Goal: Information Seeking & Learning: Compare options

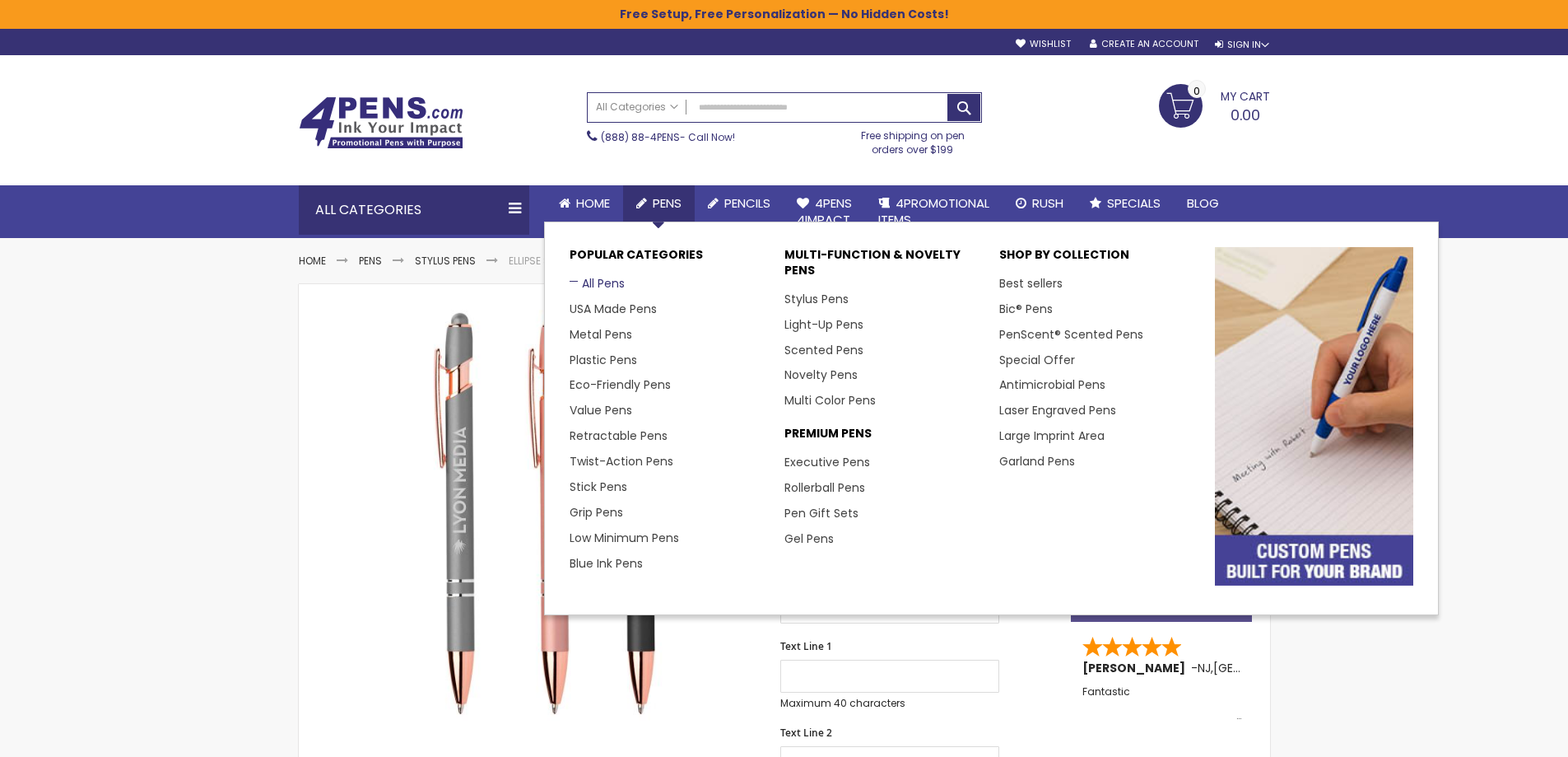
click at [588, 277] on link "All Pens" at bounding box center [597, 283] width 55 height 16
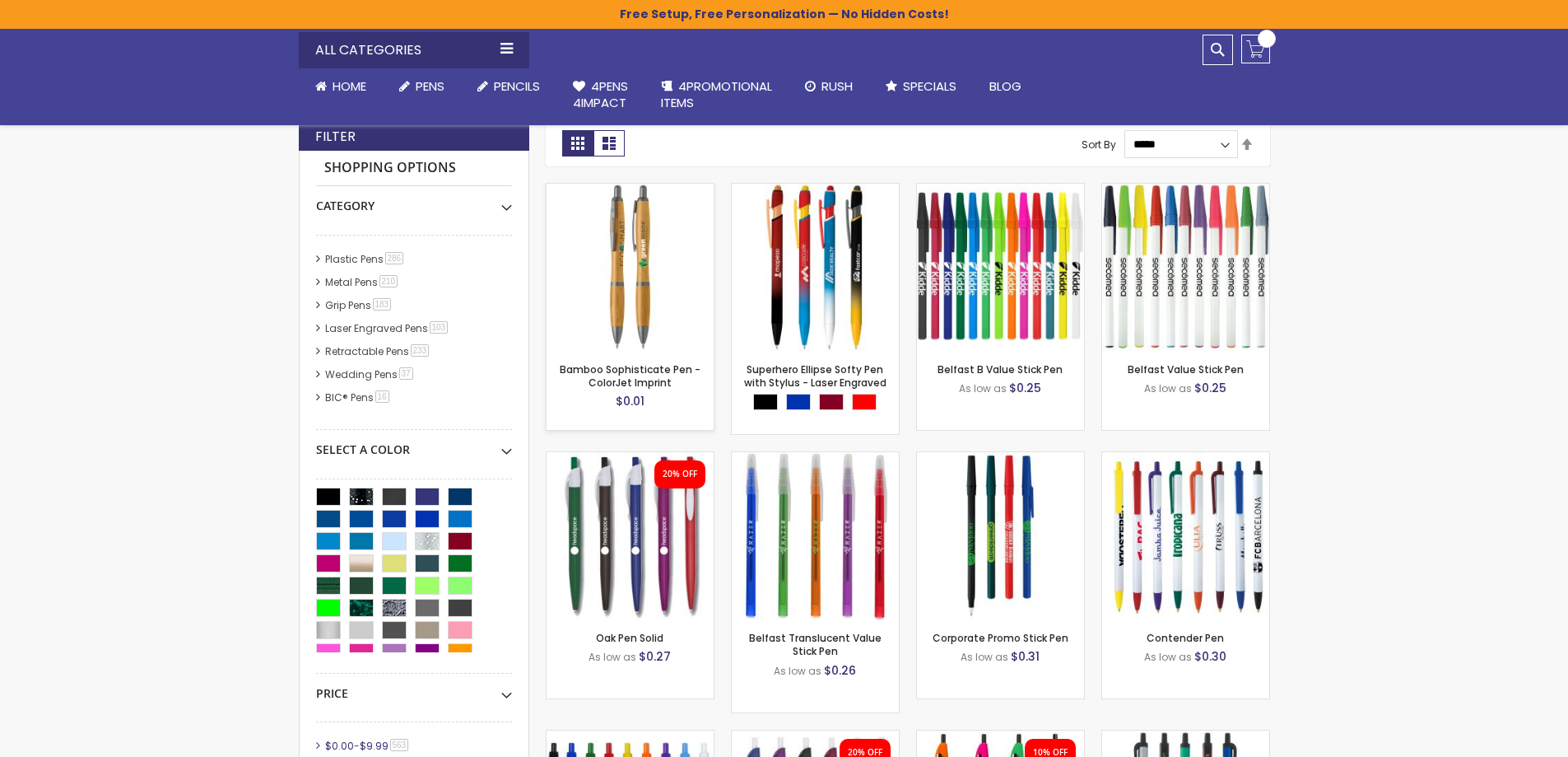
scroll to position [358, 0]
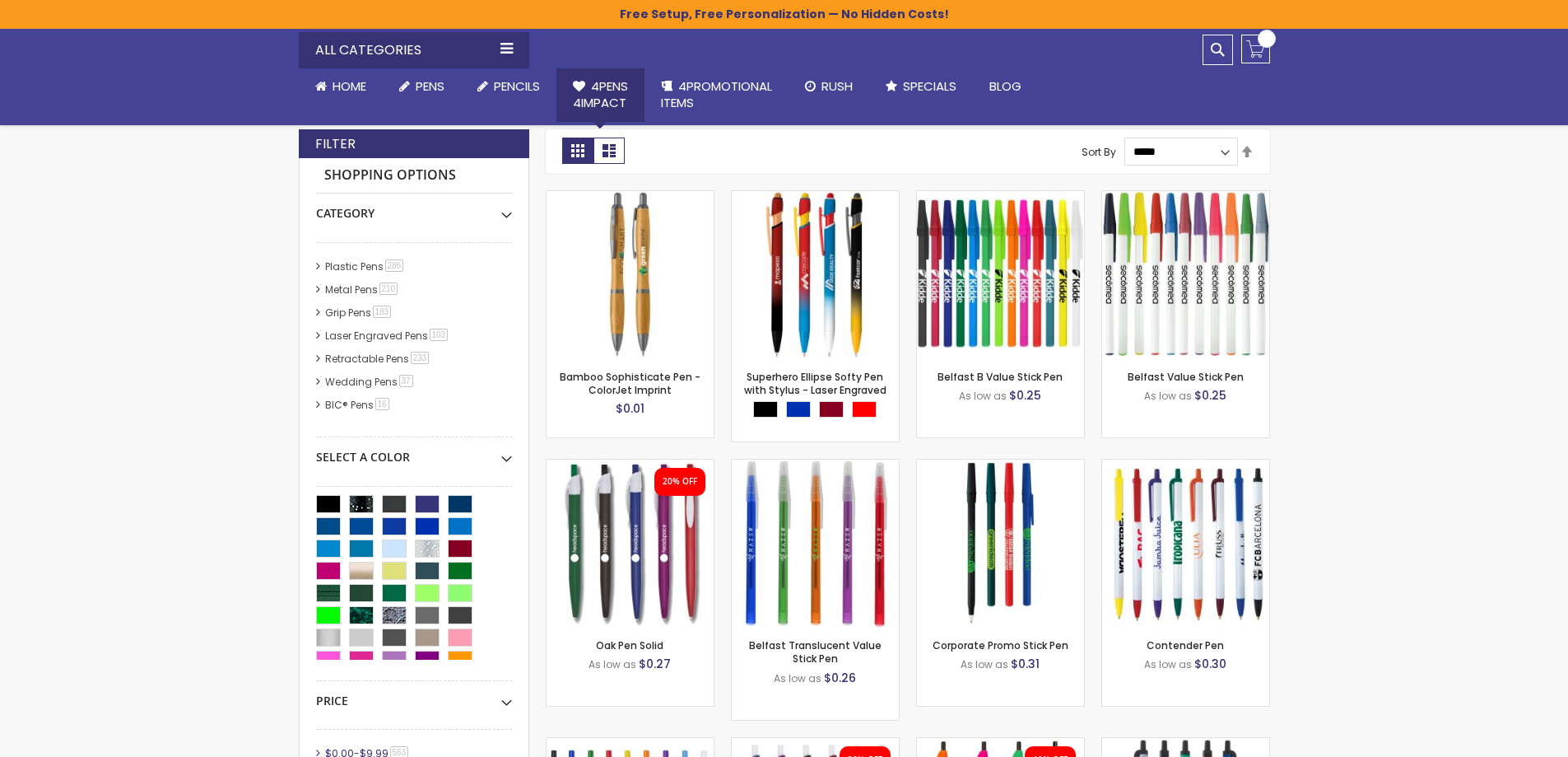
click at [602, 101] on span "4Pens 4impact" at bounding box center [600, 93] width 55 height 33
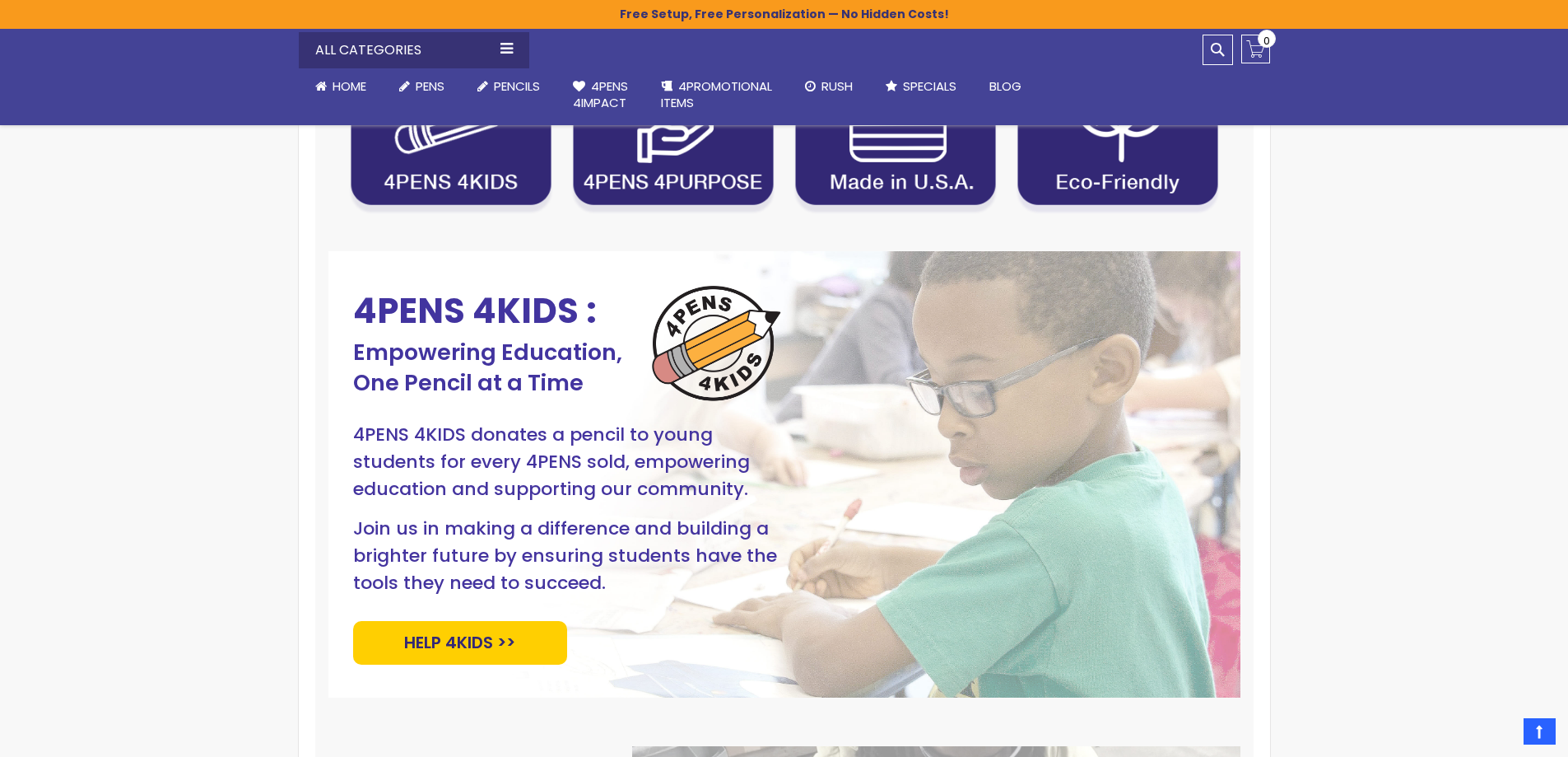
scroll to position [659, 0]
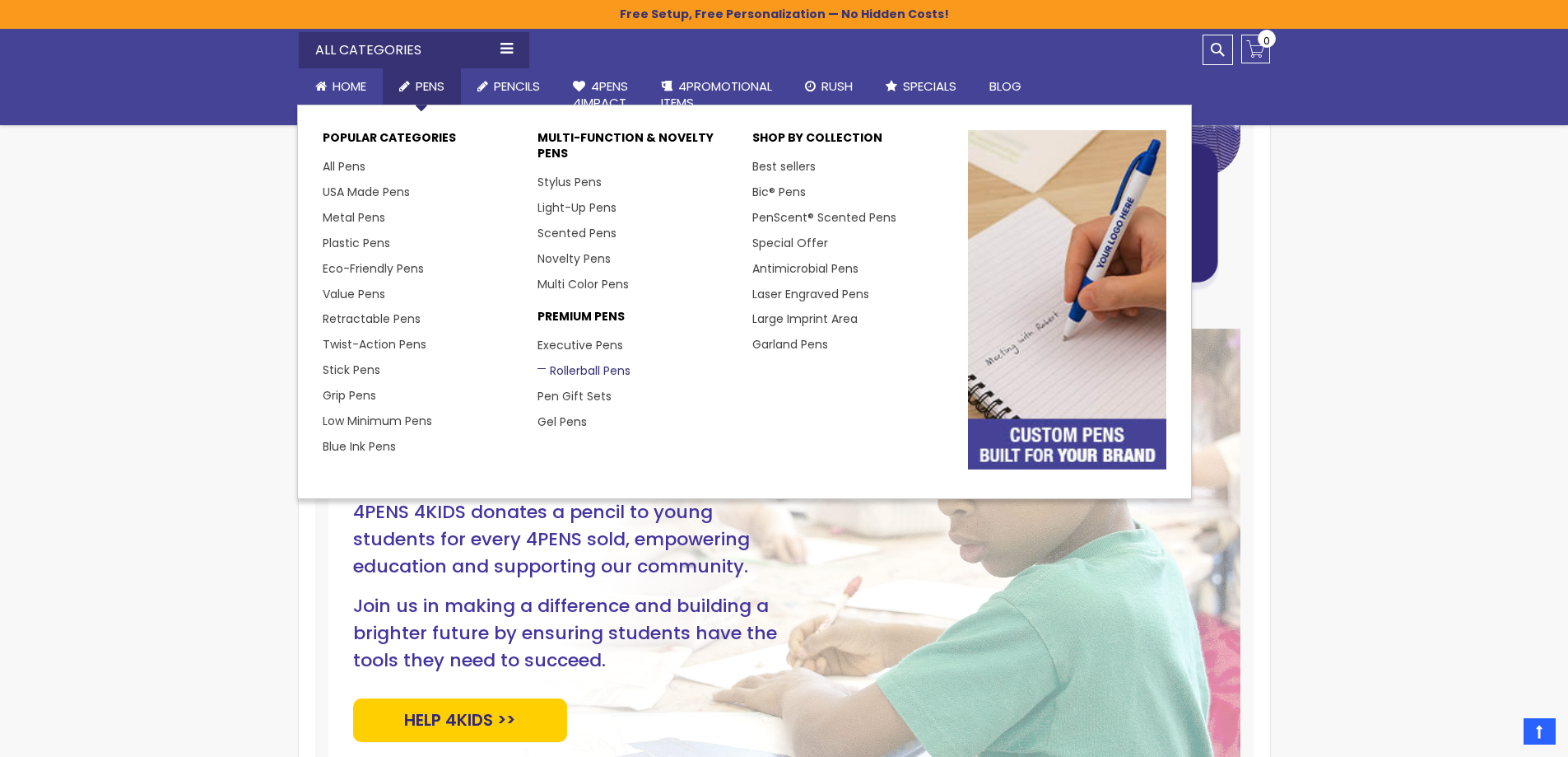
click at [583, 373] on link "Rollerball Pens" at bounding box center [584, 370] width 93 height 16
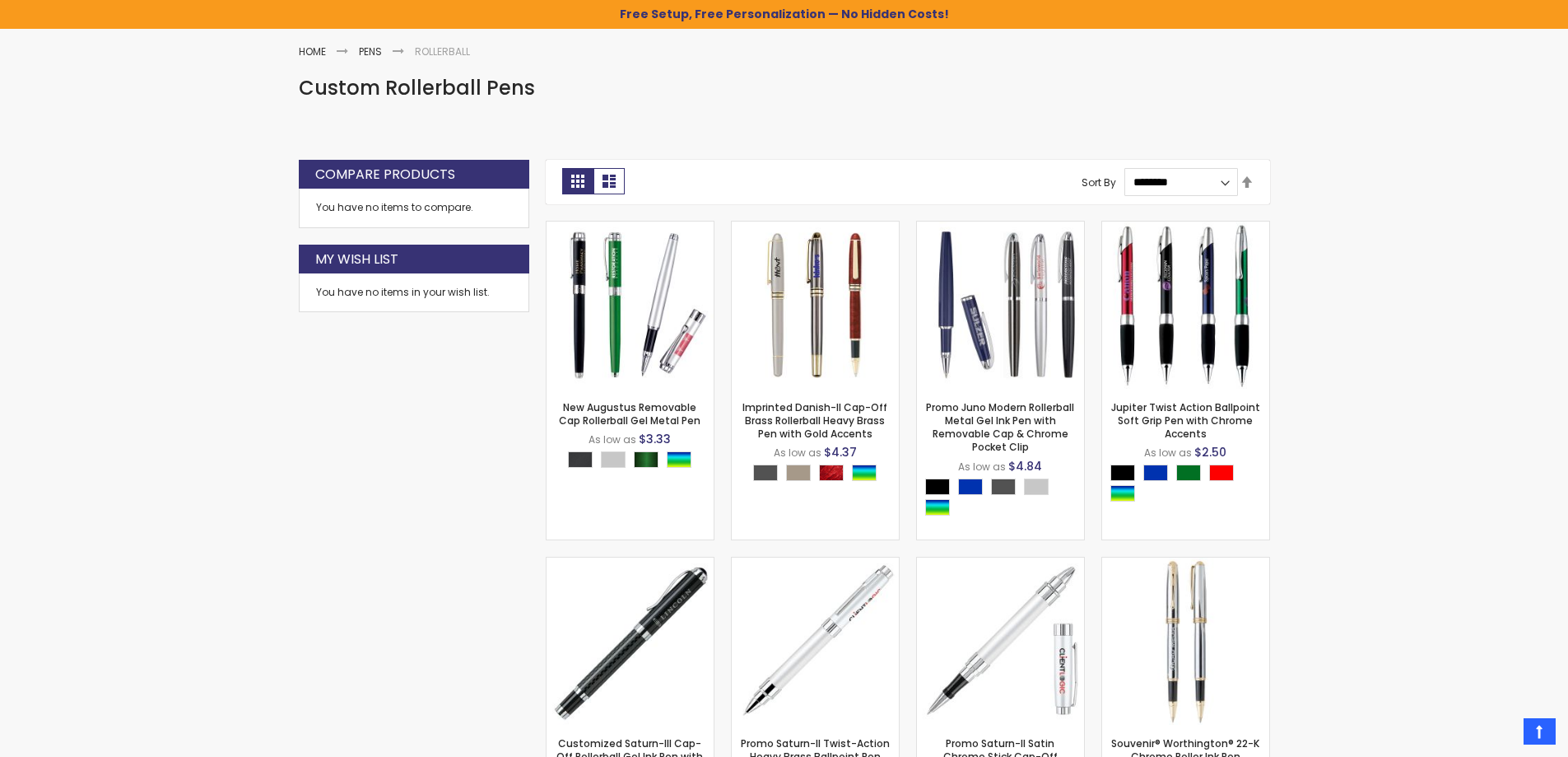
scroll to position [164, 0]
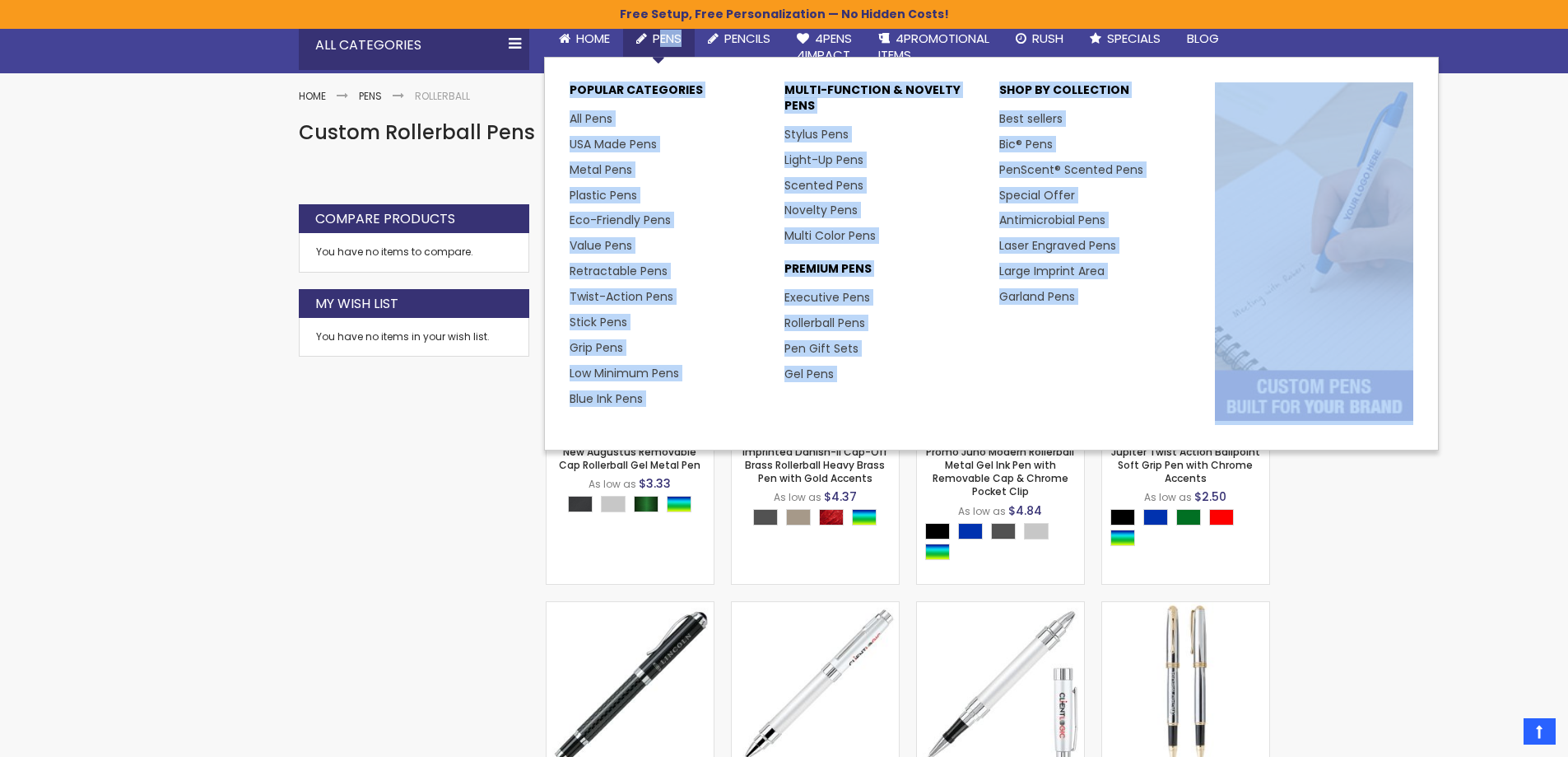
click at [659, 45] on li "Pens Go to Pens Popular Categories All Pens USA Made Pens Metal Pens Plastic Pe…" at bounding box center [659, 39] width 72 height 36
click at [810, 370] on link "Gel Pens" at bounding box center [816, 373] width 62 height 16
click at [805, 367] on link "Gel Pens" at bounding box center [816, 373] width 62 height 16
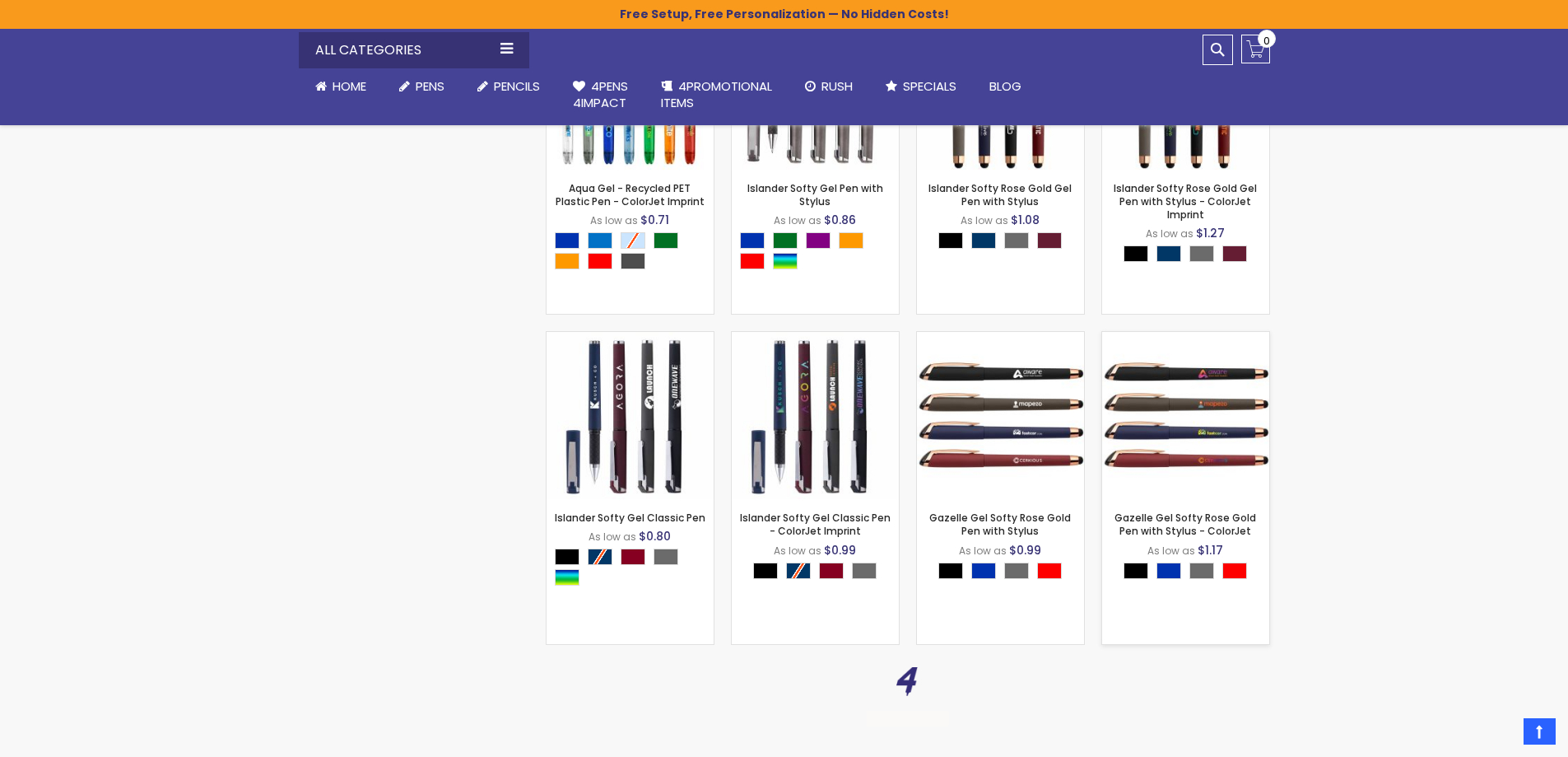
scroll to position [1841, 0]
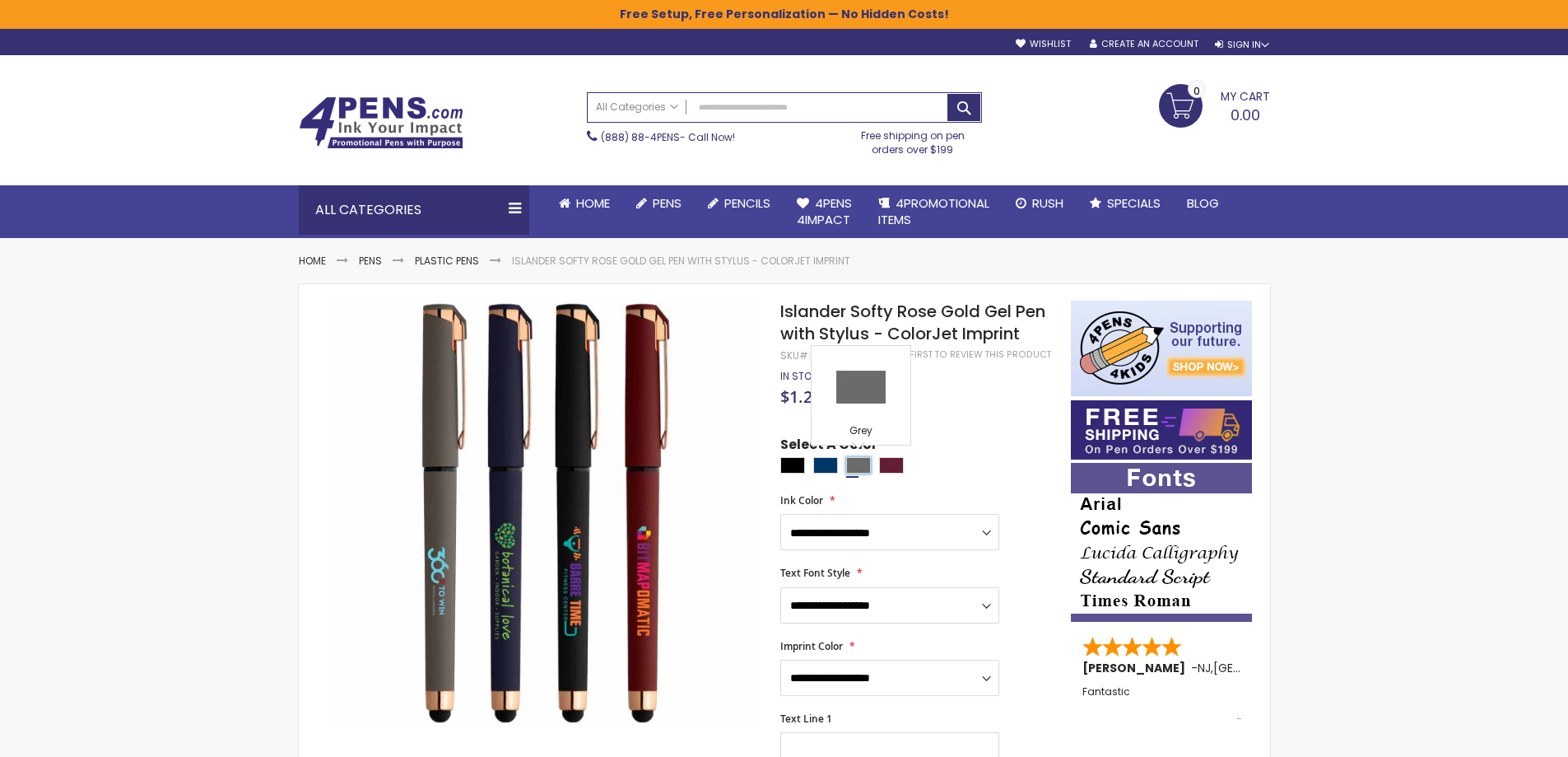
click at [849, 464] on div "Grey" at bounding box center [858, 465] width 25 height 16
type input "****"
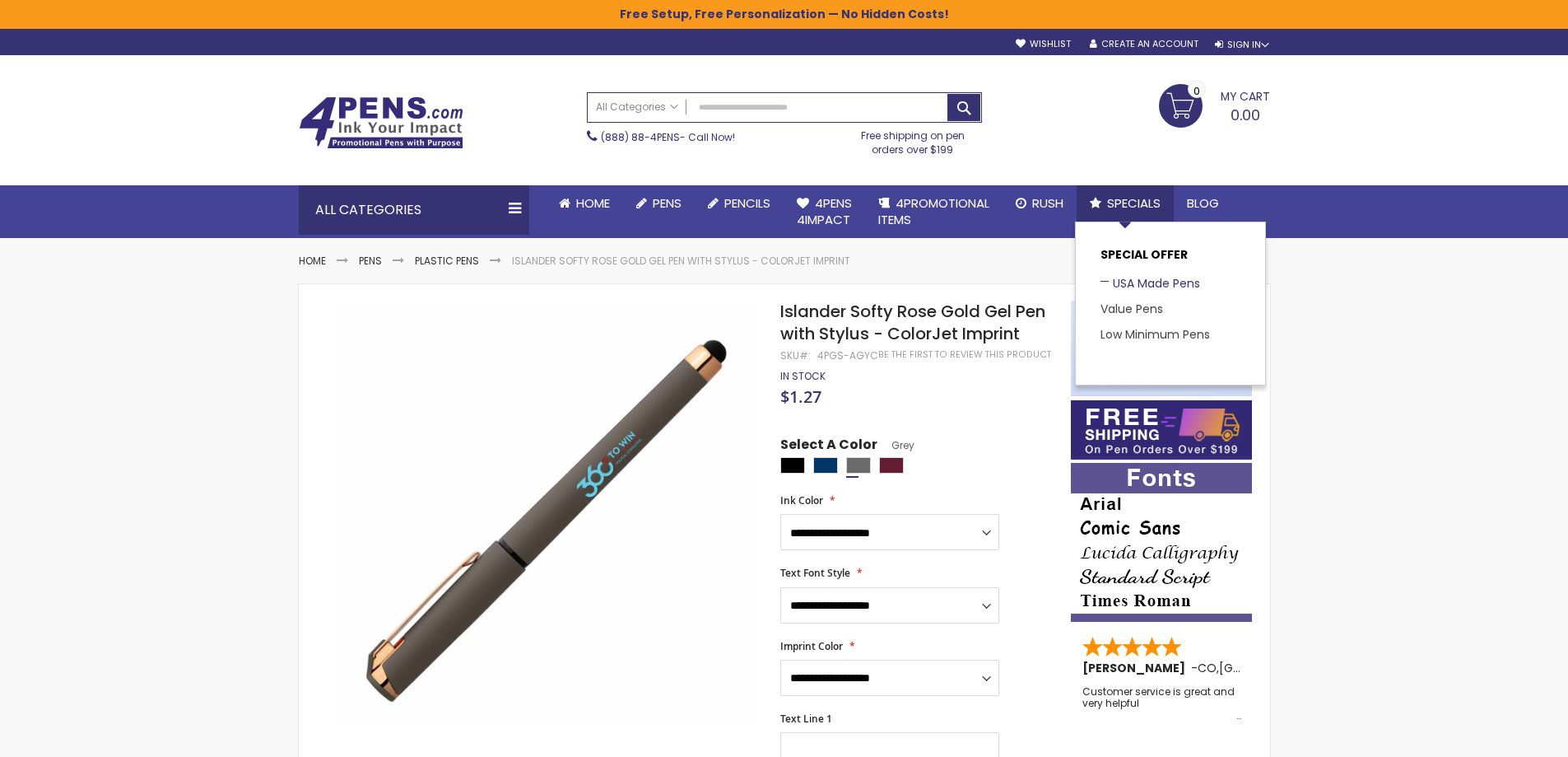
click at [1149, 284] on link "USA Made Pens" at bounding box center [1150, 283] width 99 height 16
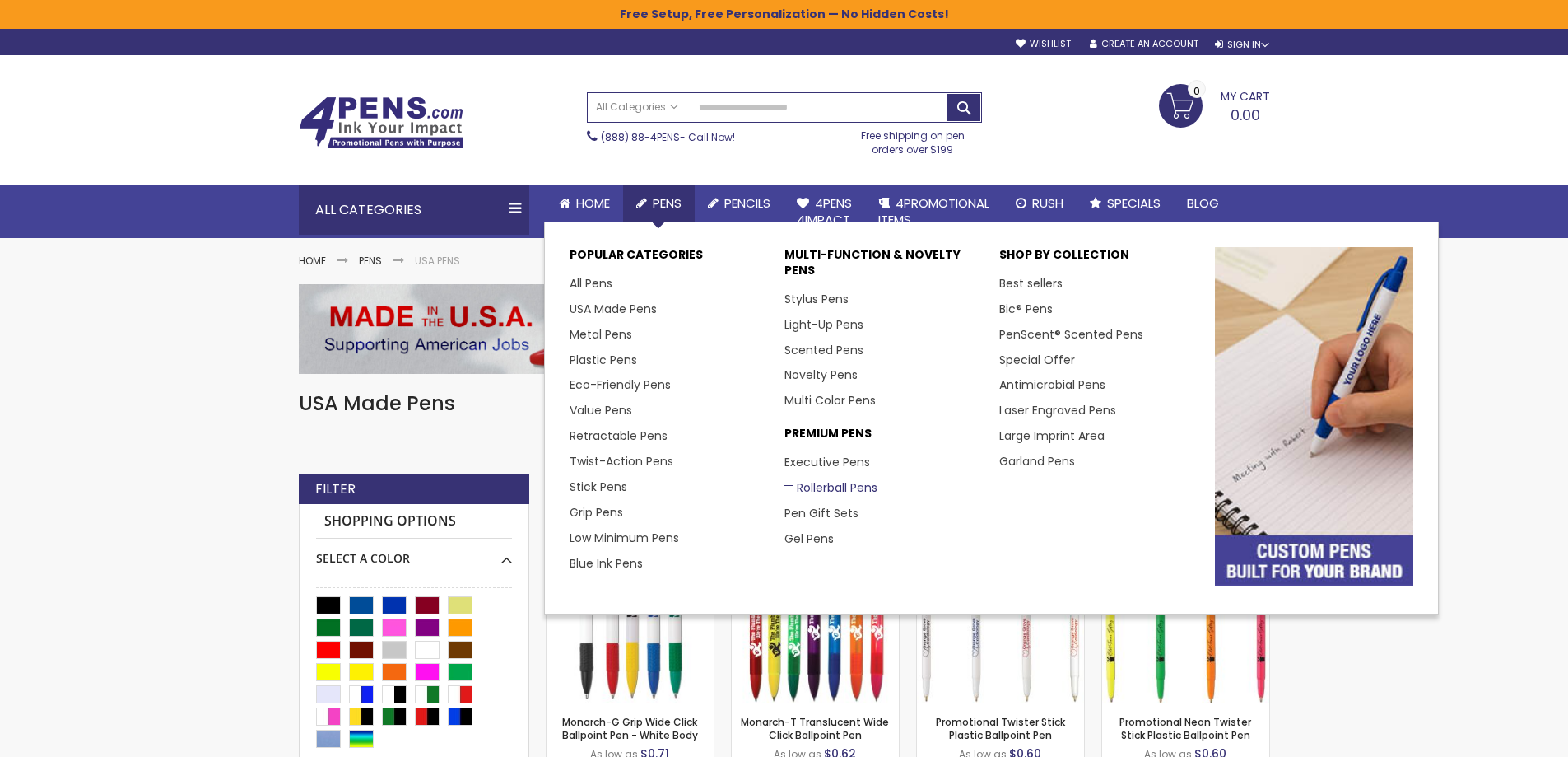
click at [812, 486] on link "Rollerball Pens" at bounding box center [831, 487] width 93 height 16
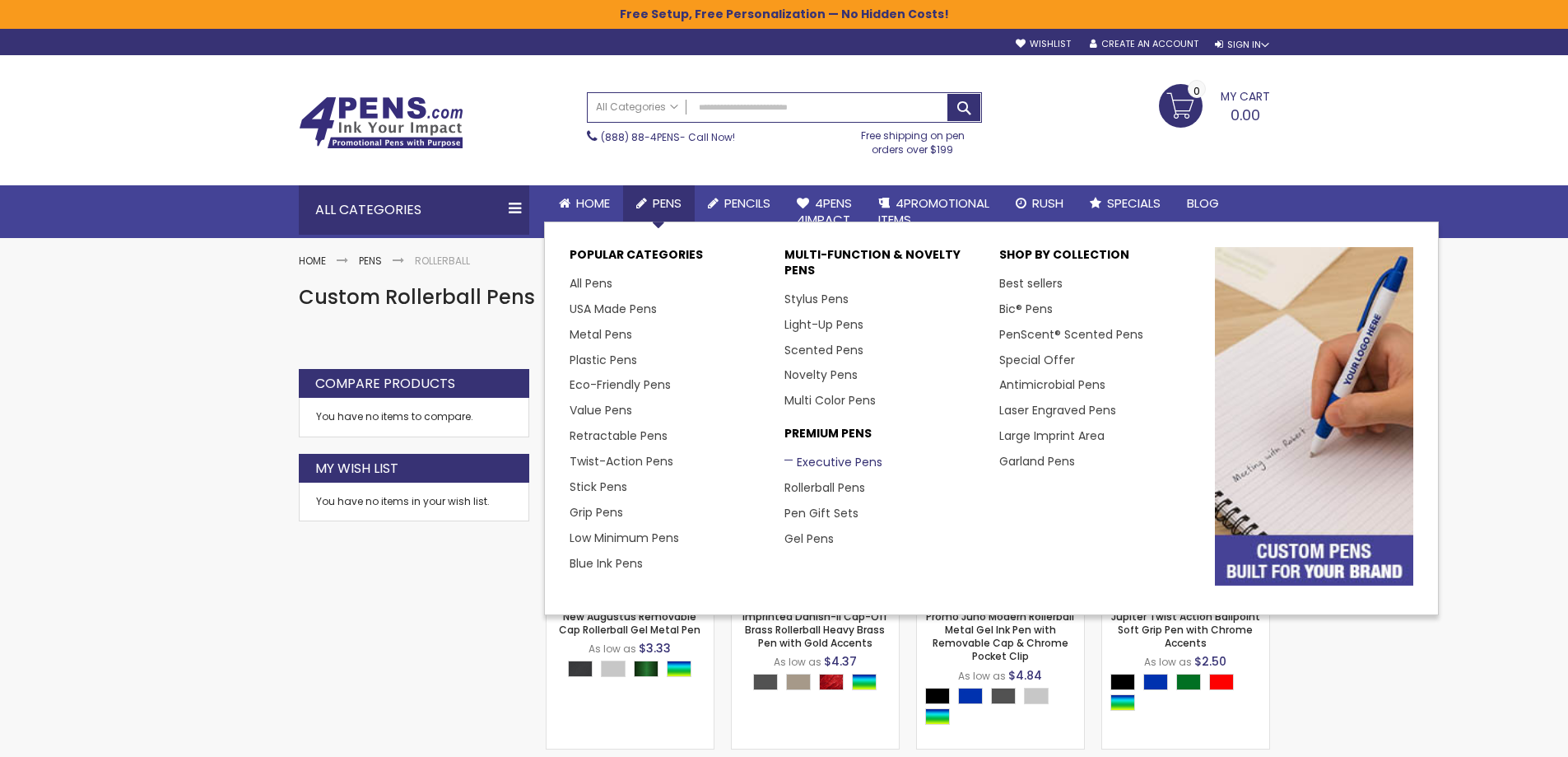
click at [818, 459] on link "Executive Pens" at bounding box center [834, 462] width 98 height 16
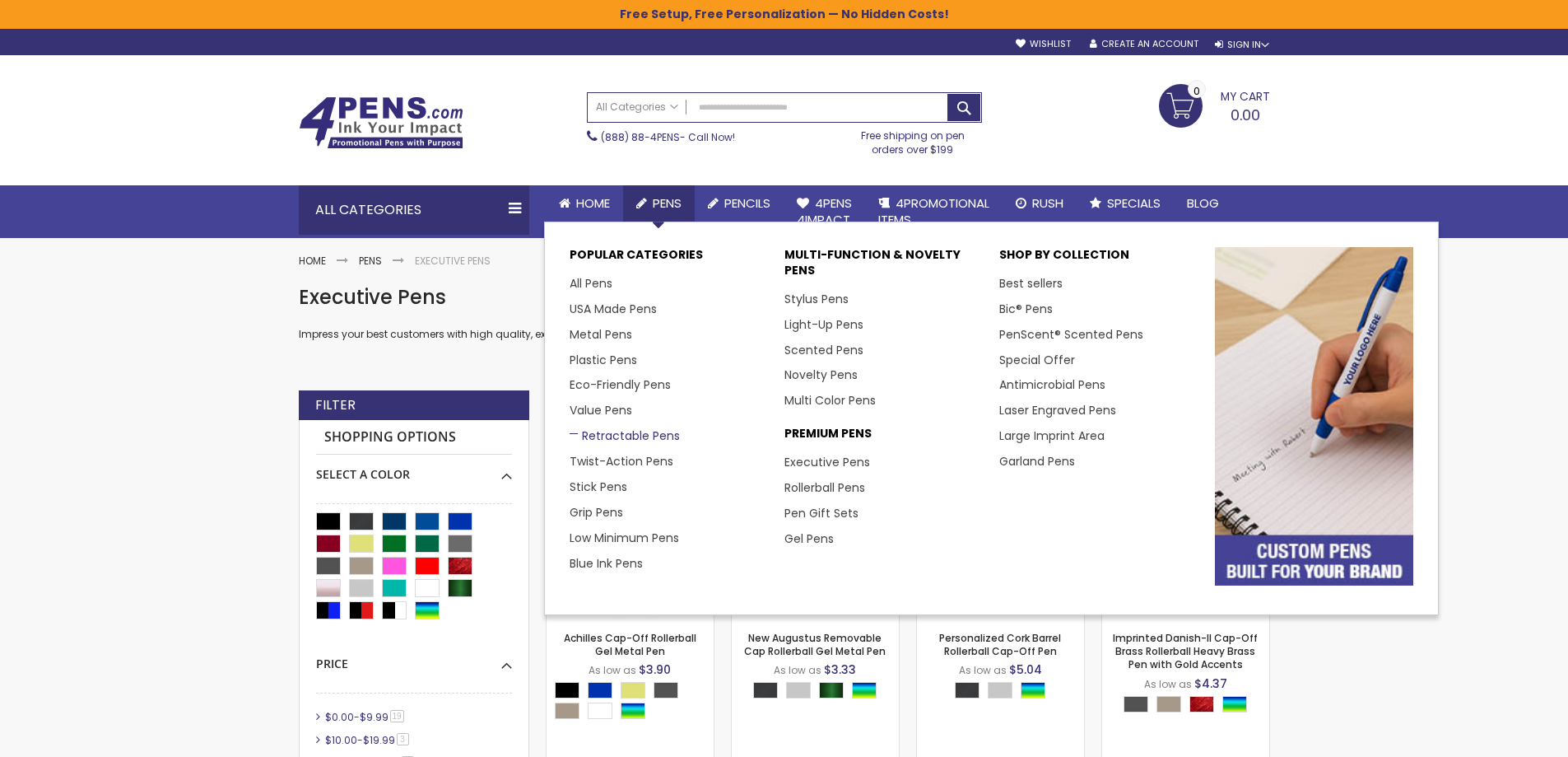
click at [627, 433] on link "Retractable Pens" at bounding box center [625, 435] width 110 height 16
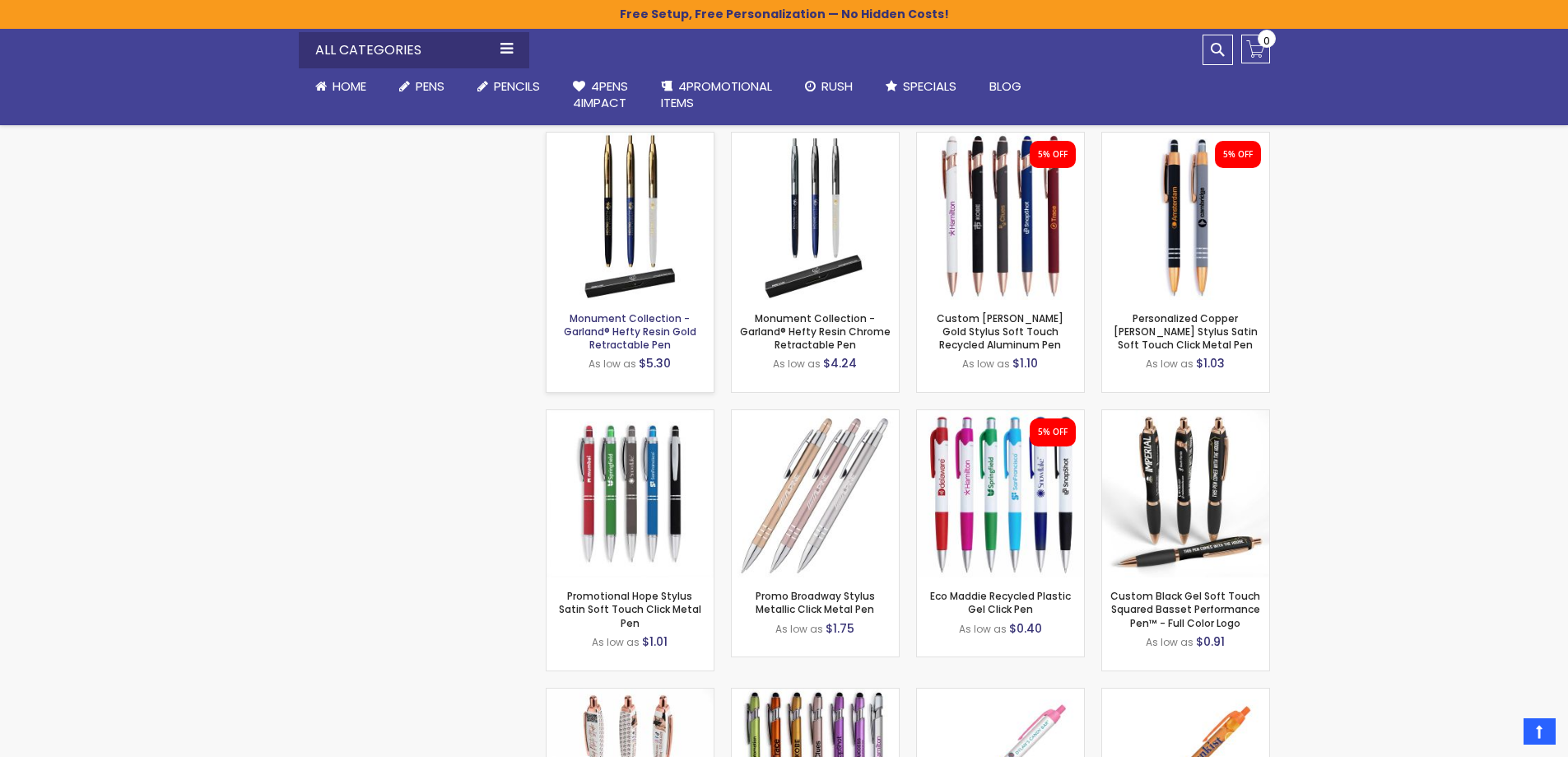
scroll to position [2171, 0]
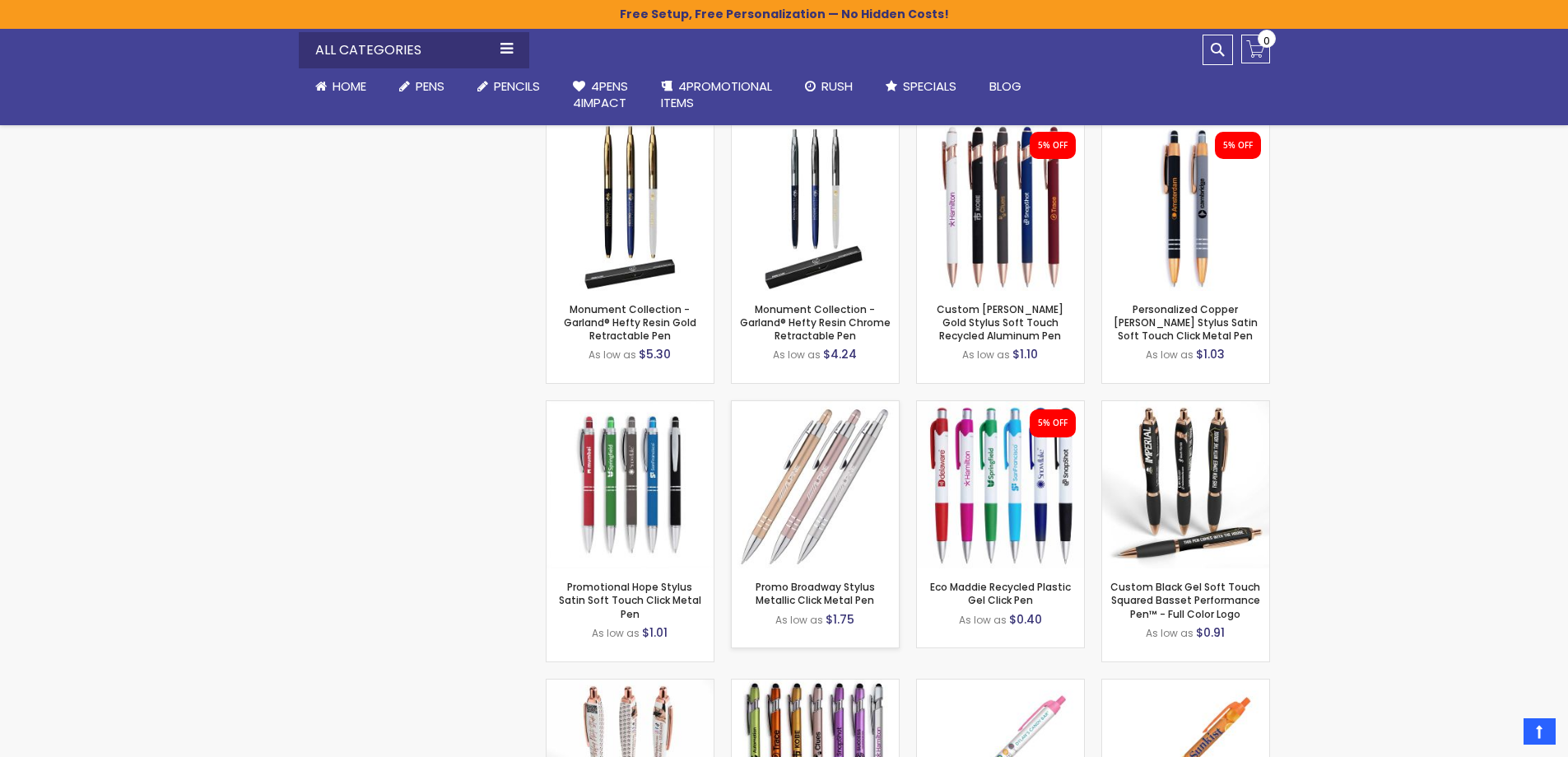
click at [775, 515] on img at bounding box center [815, 484] width 167 height 167
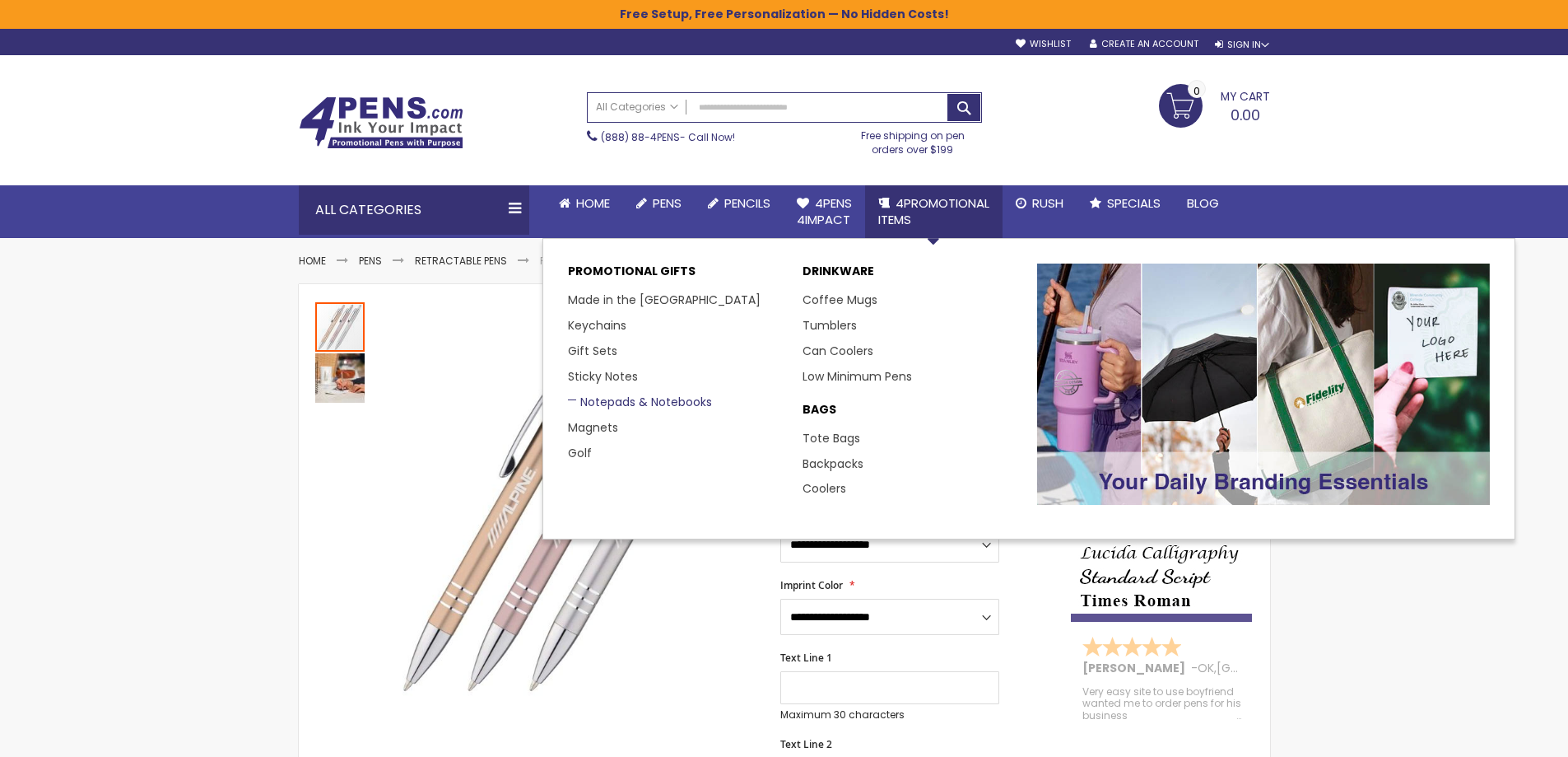
click at [656, 397] on link "Notepads & Notebooks" at bounding box center [640, 402] width 144 height 16
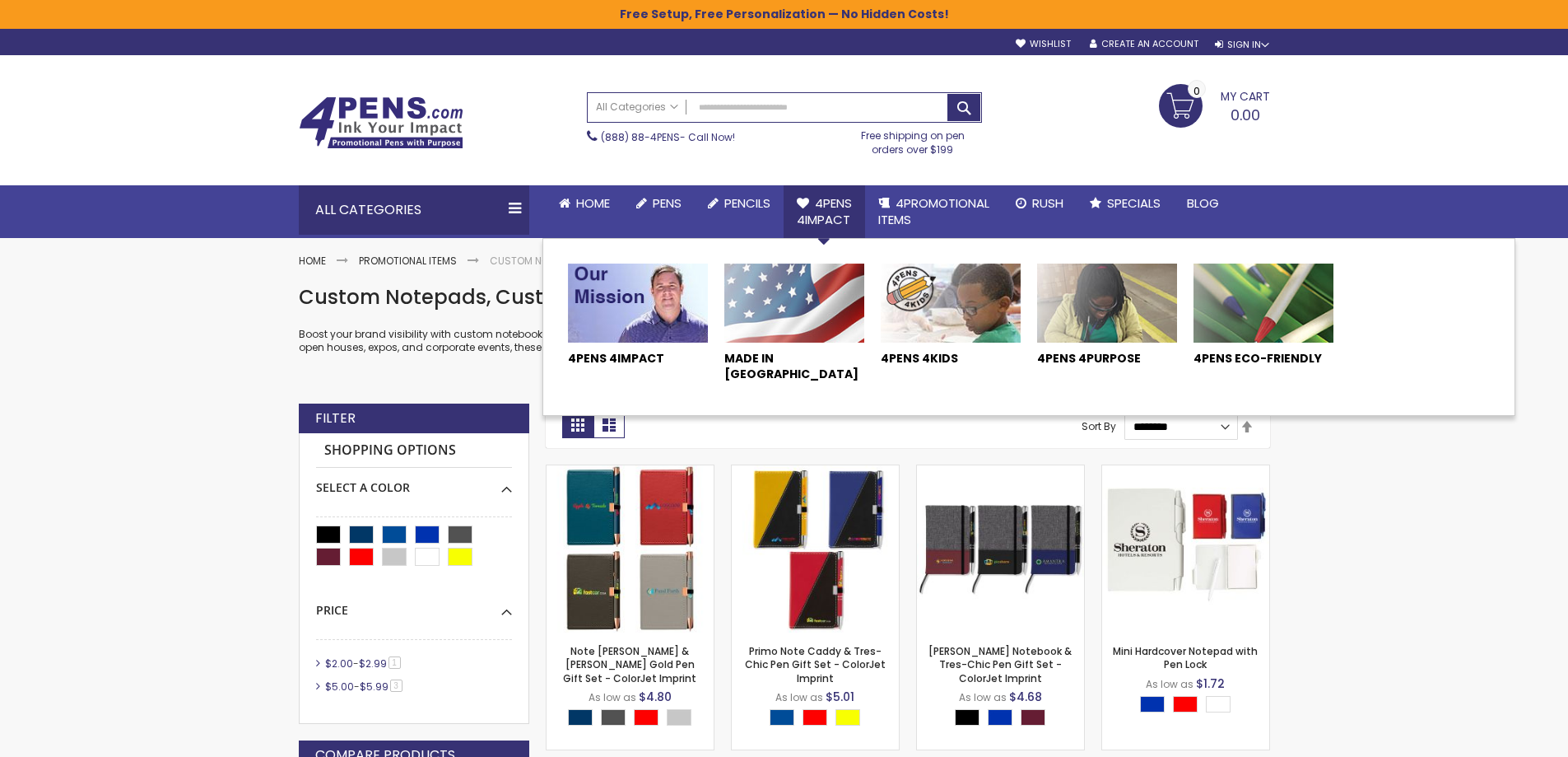
click at [832, 219] on span "4Pens 4impact" at bounding box center [824, 211] width 55 height 33
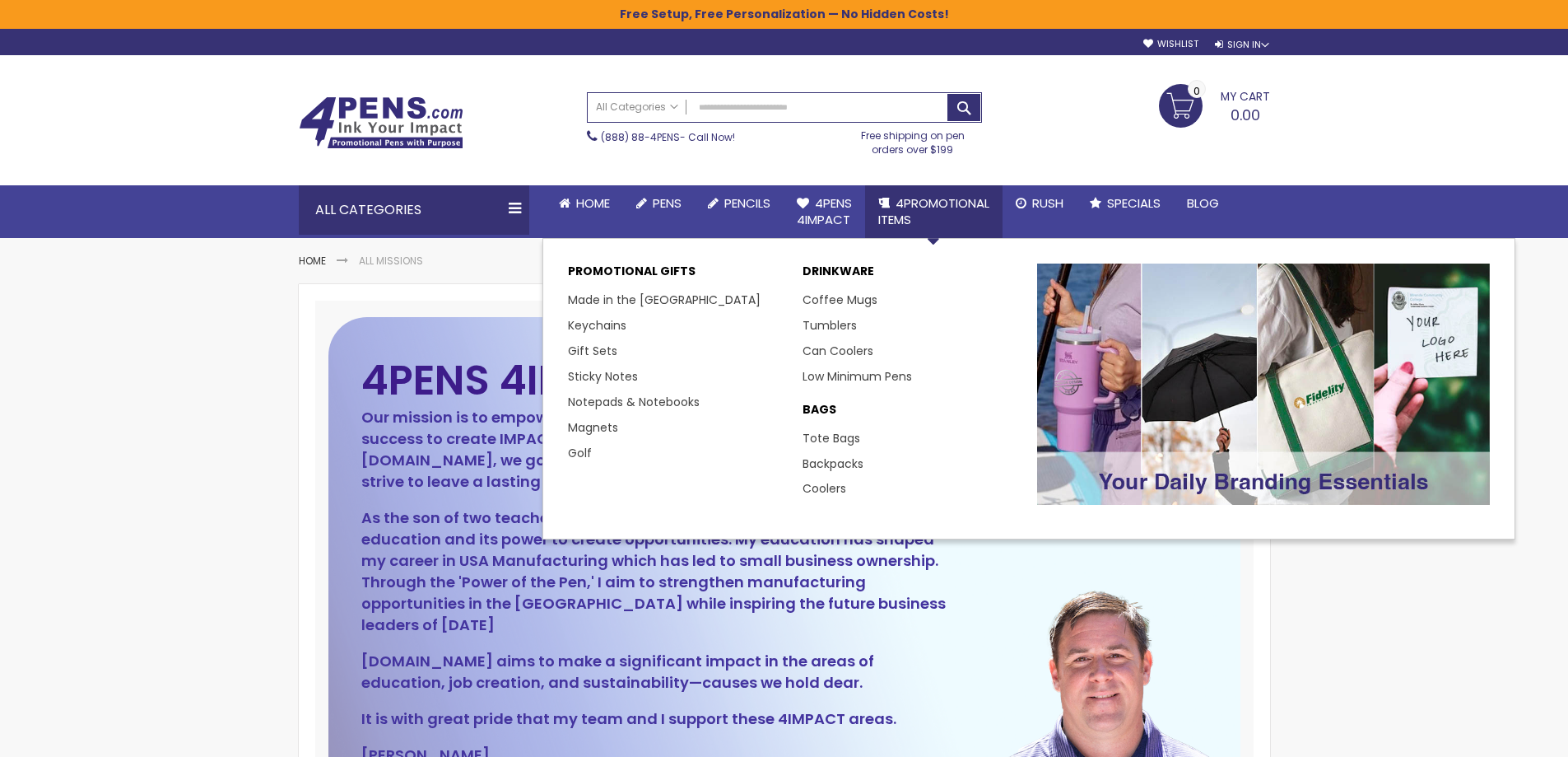
click at [903, 214] on span "4PROMOTIONAL ITEMS" at bounding box center [934, 211] width 111 height 33
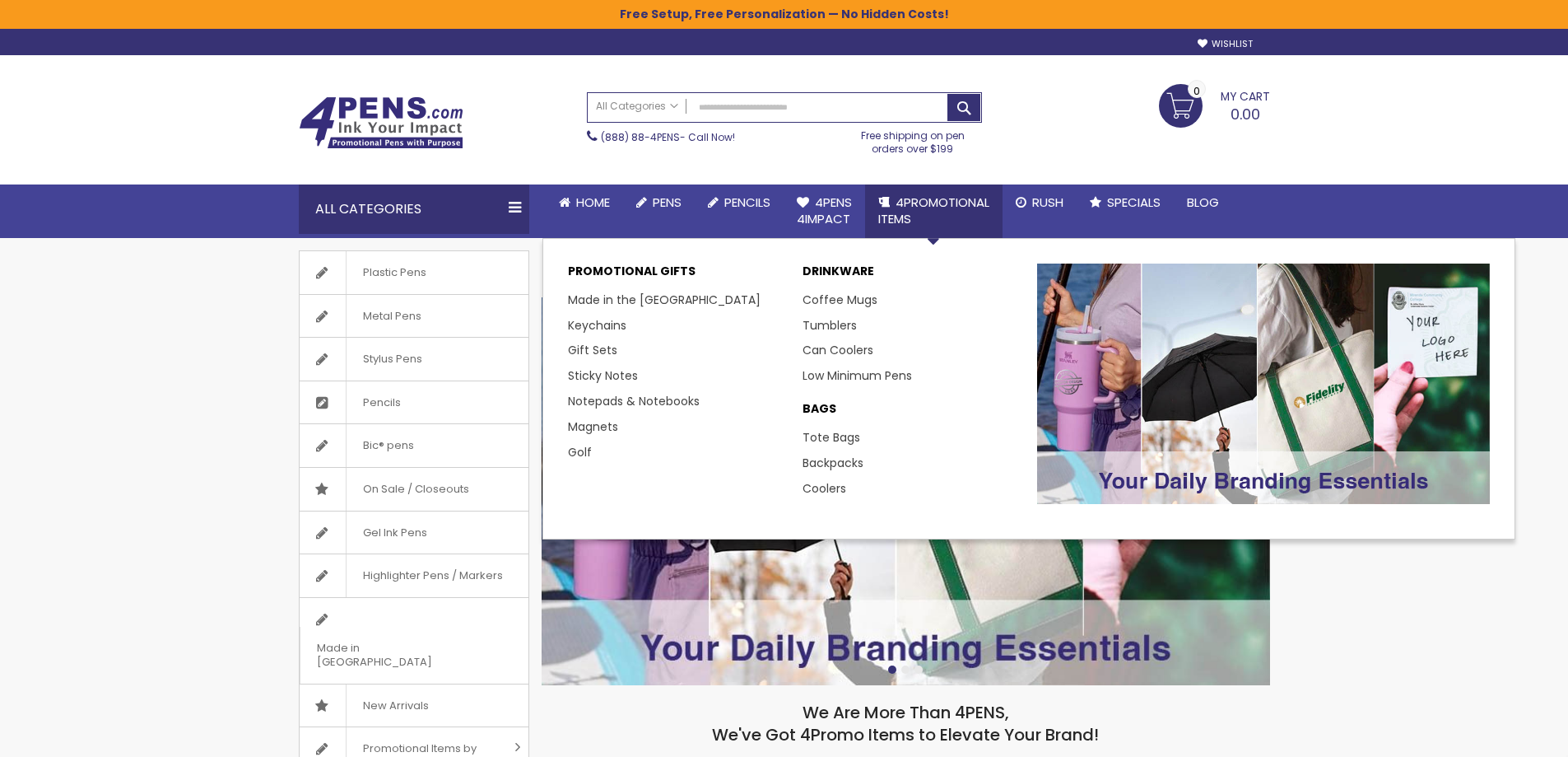
click at [960, 210] on span "4PROMOTIONAL ITEMS" at bounding box center [934, 210] width 111 height 33
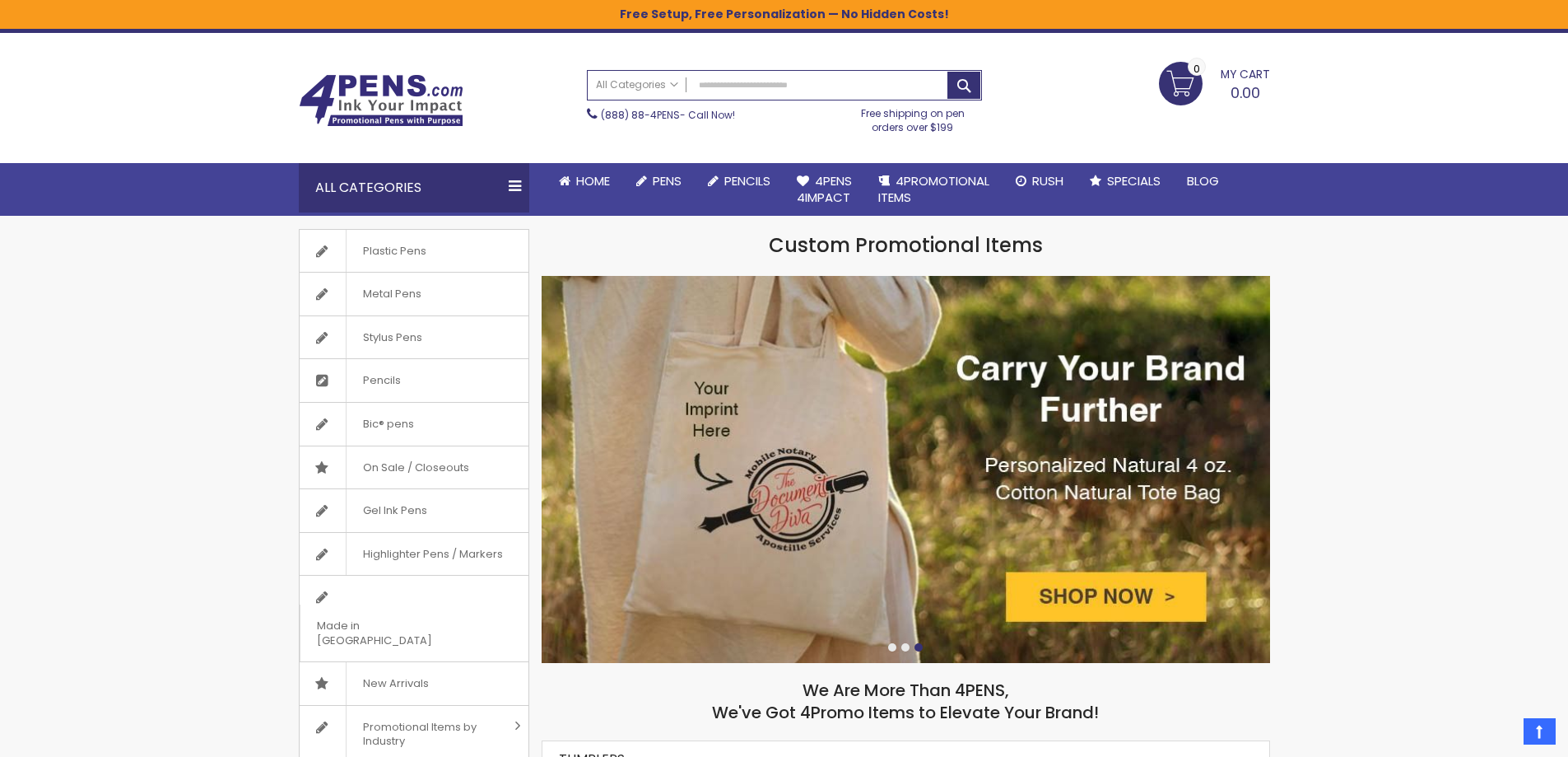
scroll to position [1, 0]
